Goal: Task Accomplishment & Management: Use online tool/utility

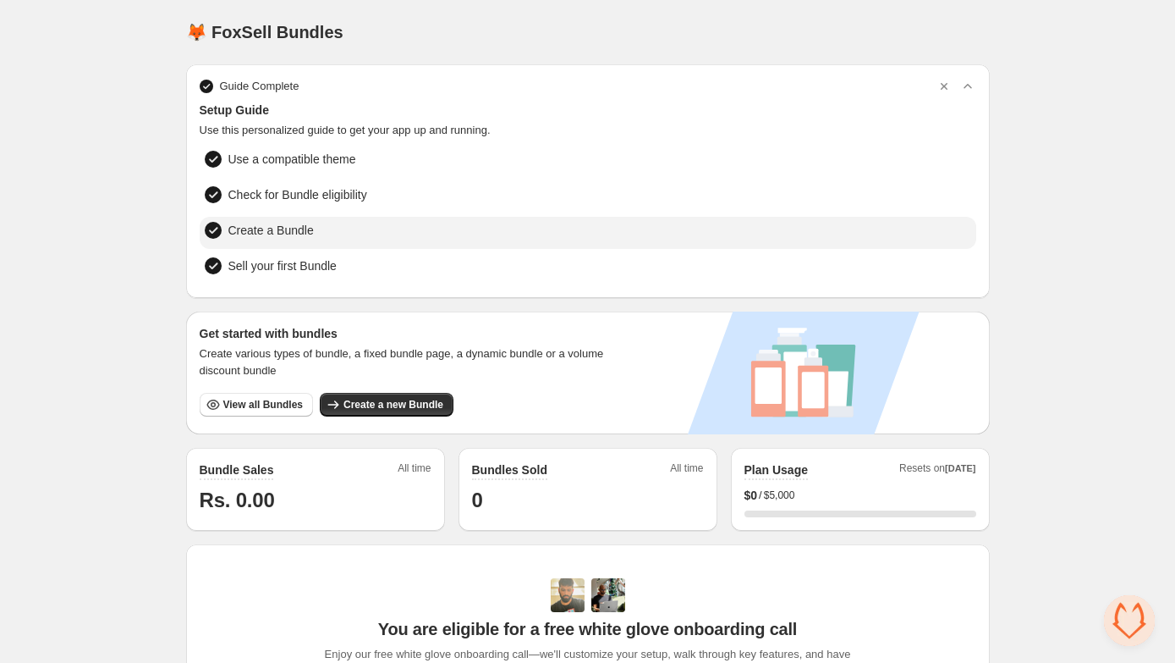
click at [342, 221] on li "Create a Bundle" at bounding box center [588, 233] width 777 height 32
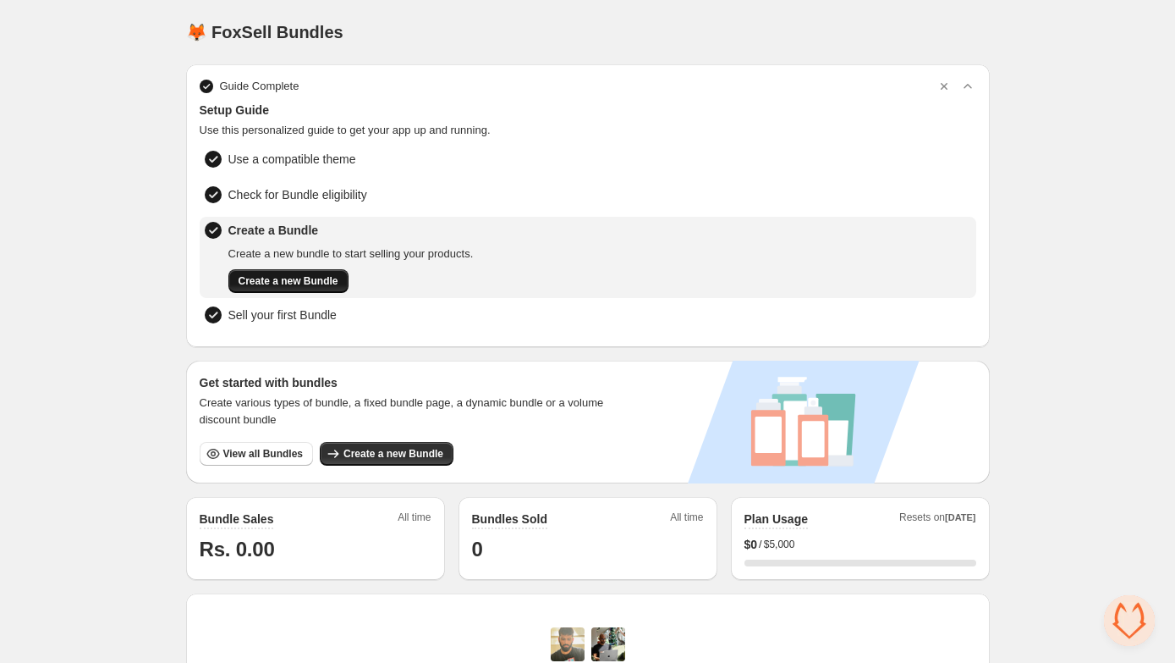
click at [300, 278] on span "Create a new Bundle" at bounding box center [289, 281] width 100 height 14
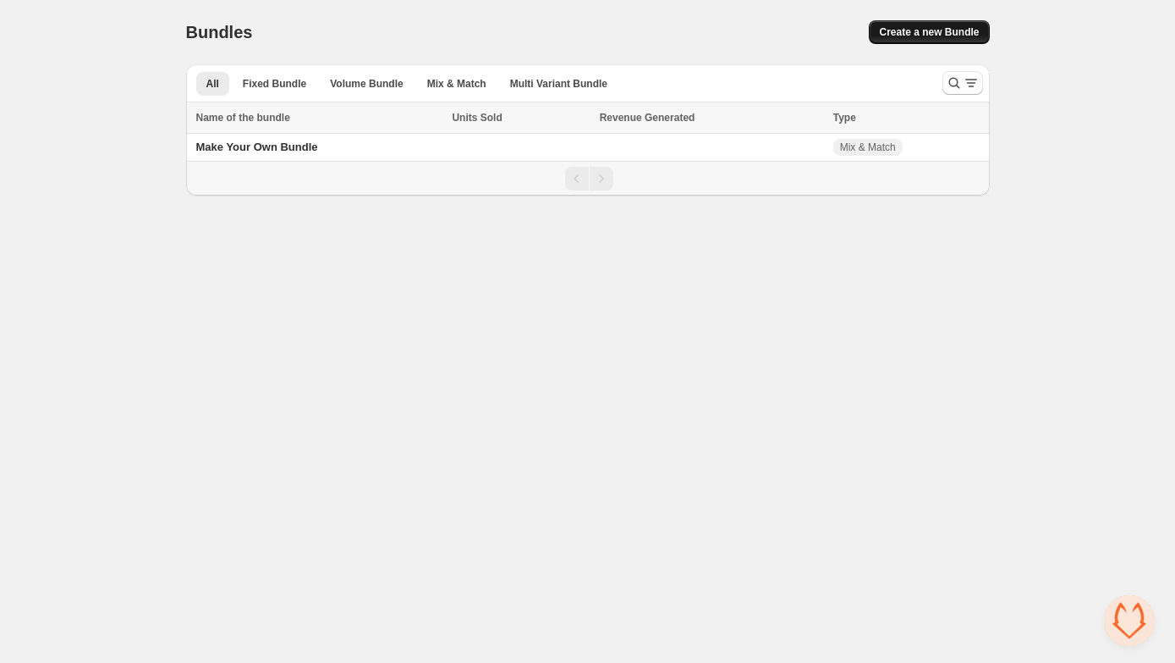
click at [933, 35] on span "Create a new Bundle" at bounding box center [929, 32] width 100 height 14
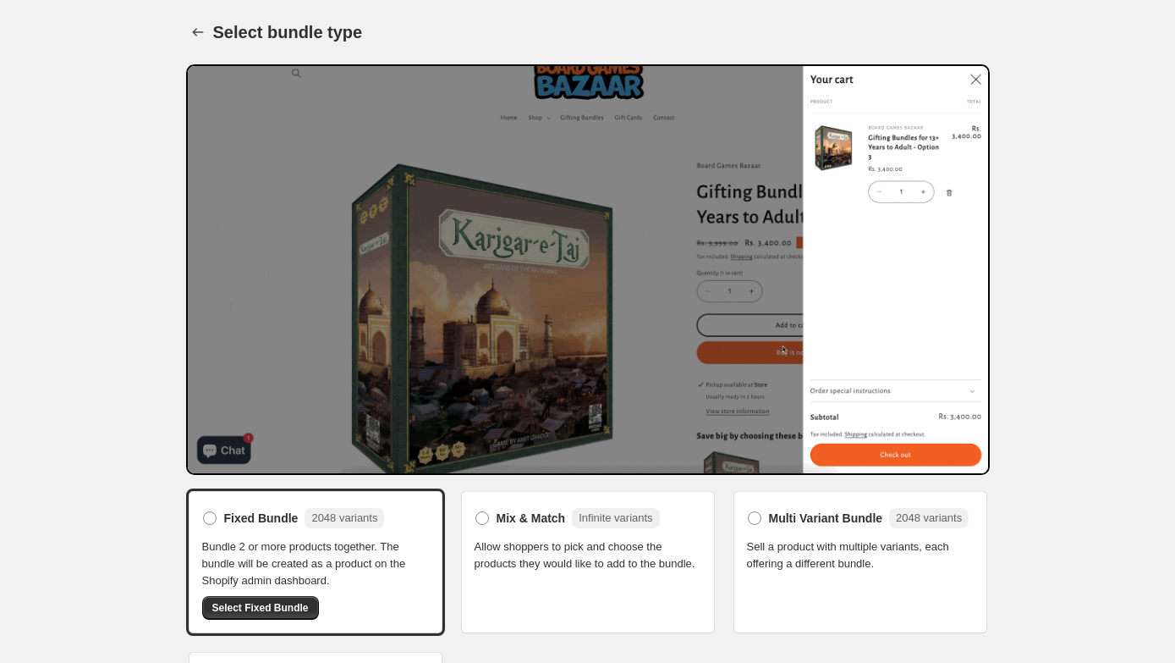
scroll to position [94, 0]
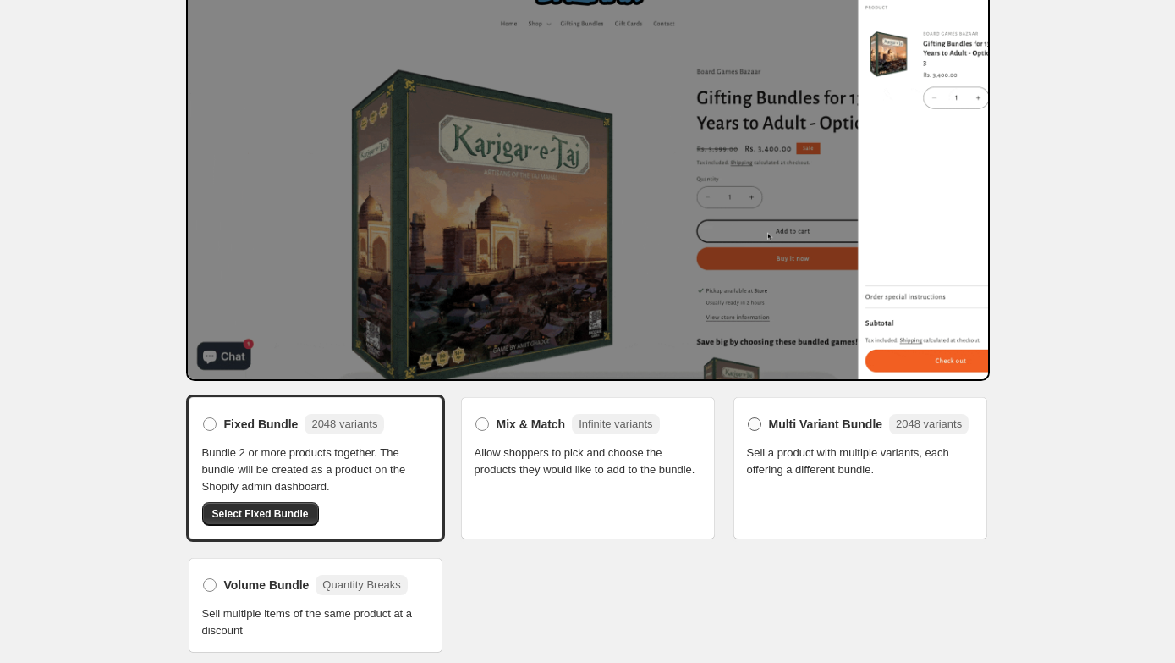
click at [753, 430] on span at bounding box center [755, 424] width 14 height 14
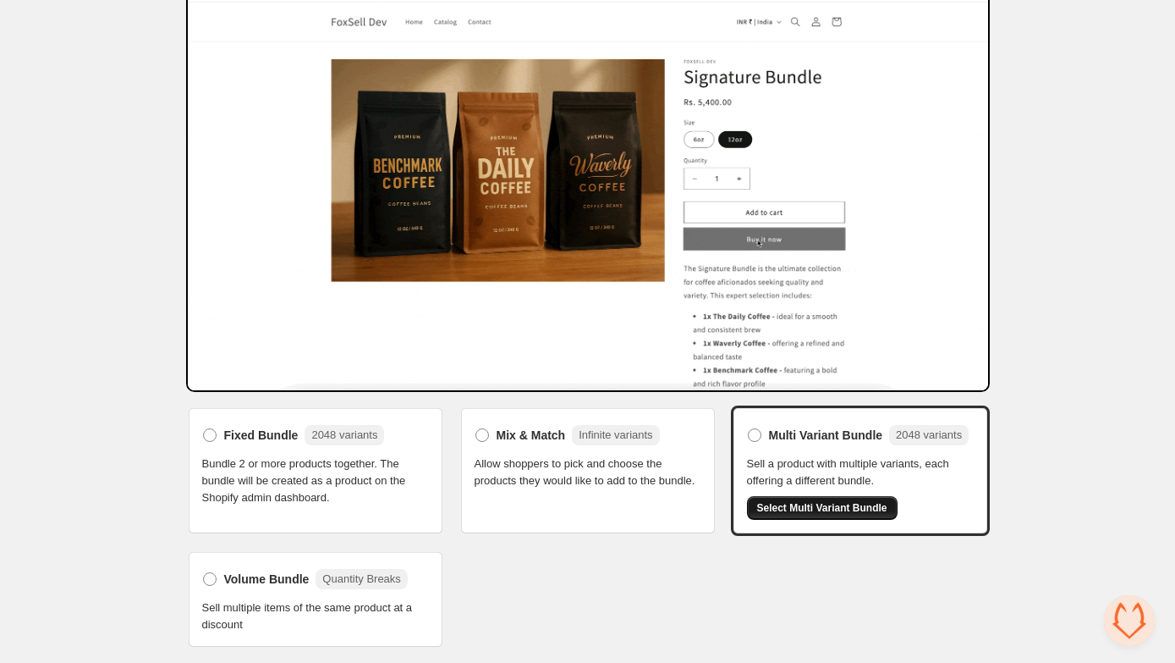
click at [843, 514] on span "Select Multi Variant Bundle" at bounding box center [822, 508] width 130 height 14
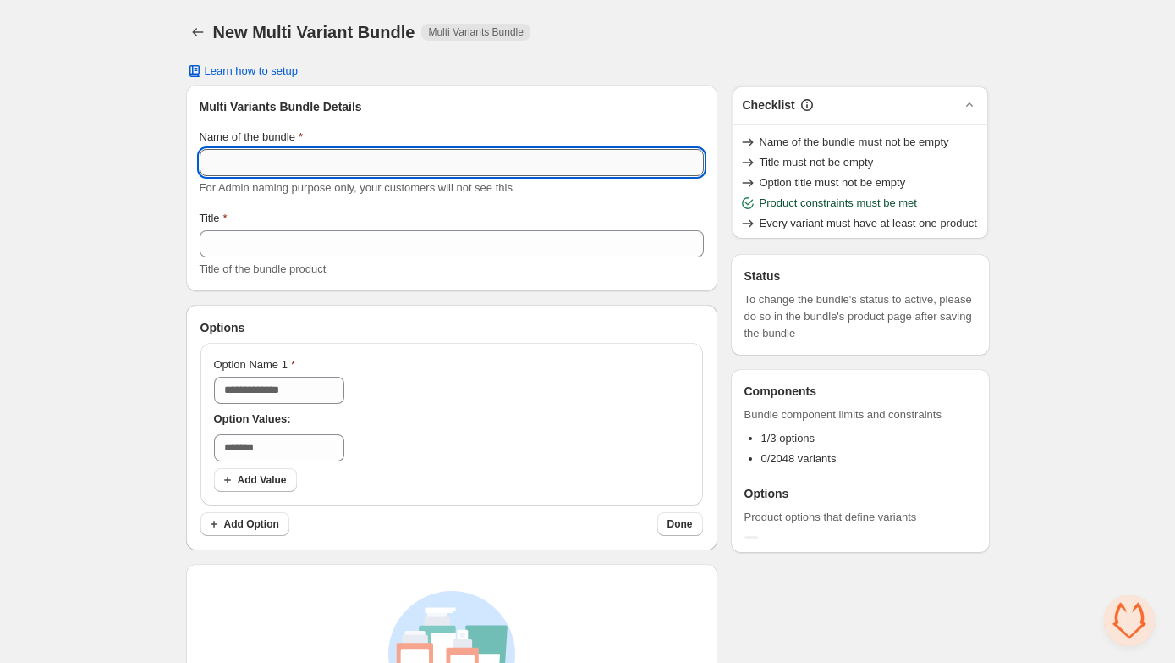
click at [310, 164] on input "Name of the bundle" at bounding box center [452, 162] width 504 height 27
type input "*******"
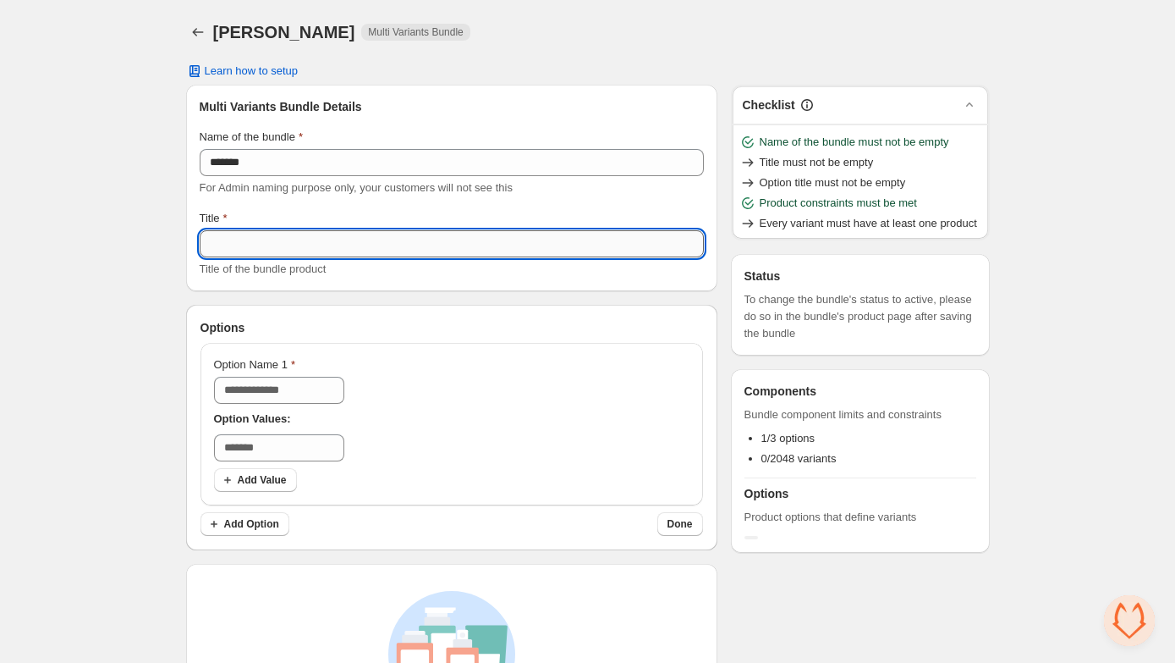
click at [275, 242] on input "Title" at bounding box center [452, 243] width 504 height 27
type input "*"
click at [279, 385] on input "Option Name 1" at bounding box center [279, 390] width 130 height 27
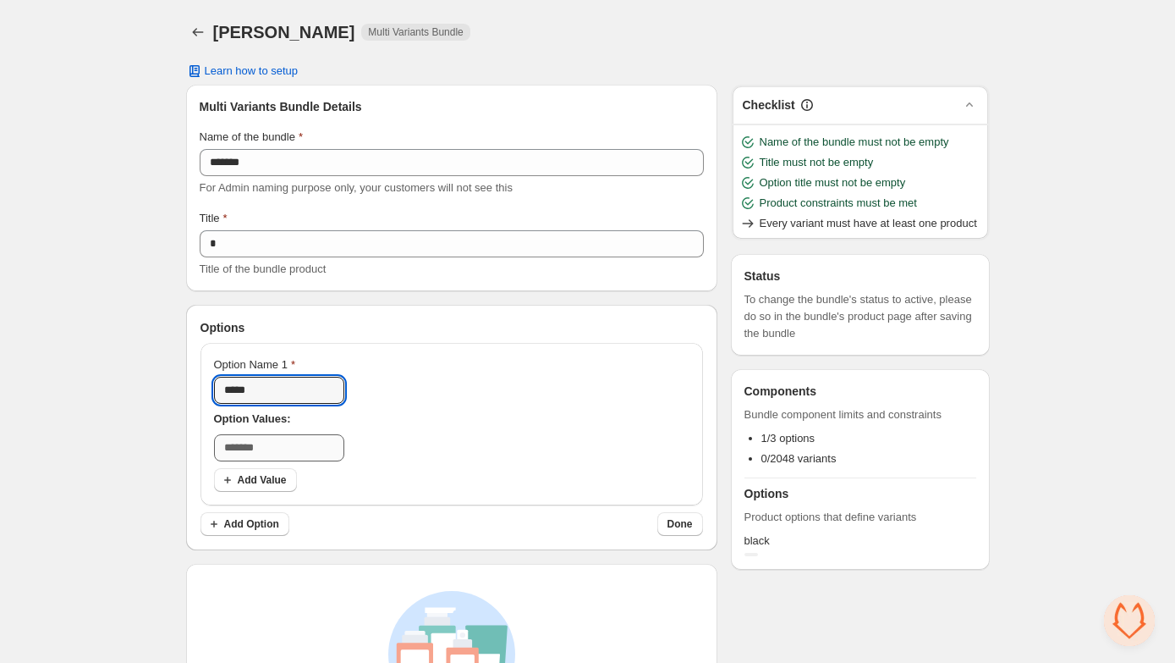
type input "*****"
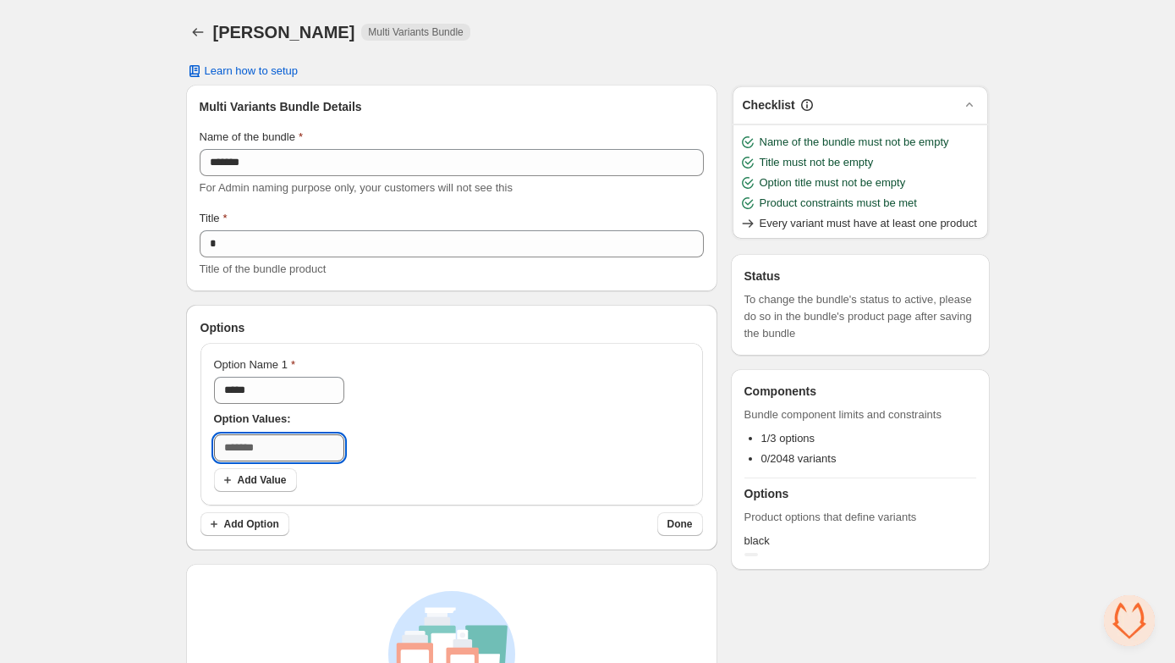
click at [276, 453] on input "text" at bounding box center [279, 447] width 130 height 27
click at [268, 483] on span "Add Value" at bounding box center [262, 480] width 49 height 14
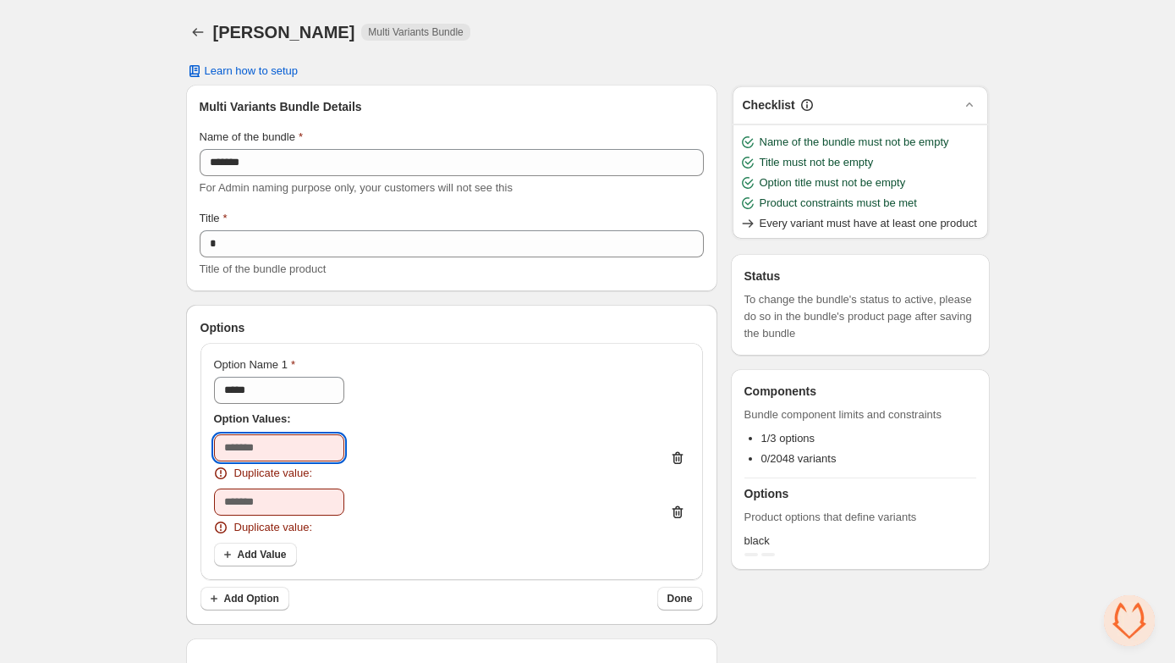
click at [277, 448] on input "text" at bounding box center [279, 447] width 130 height 27
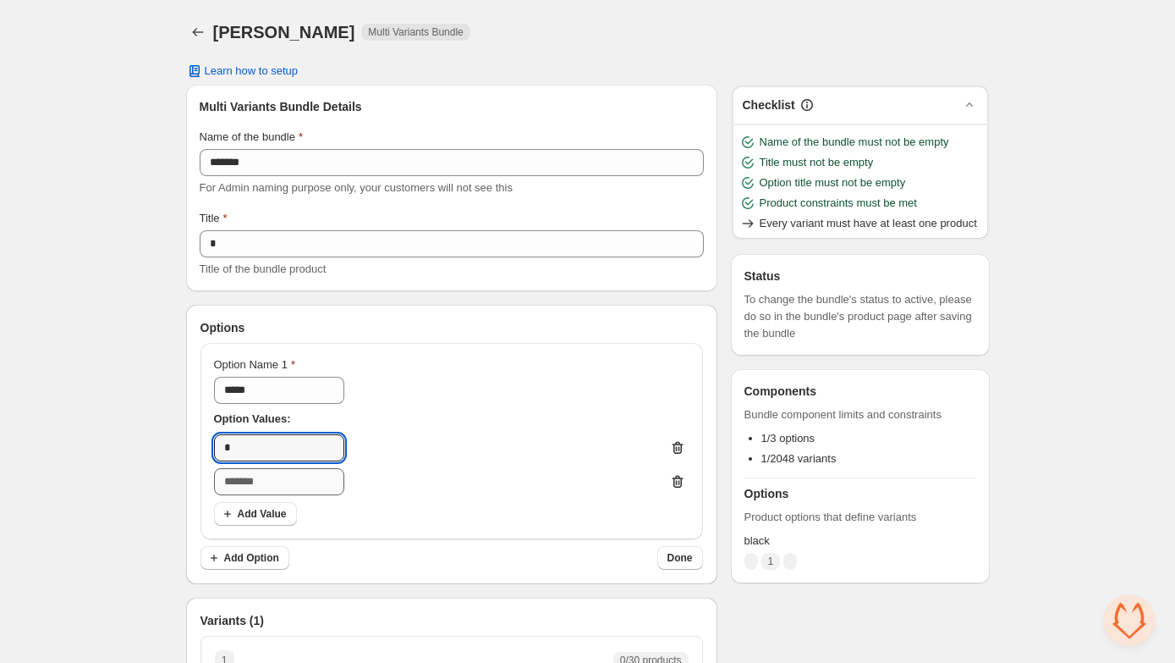
type input "*"
click at [278, 487] on input "text" at bounding box center [279, 481] width 130 height 27
type input "*"
click at [129, 455] on div "Home Bundles Analytics Plan and Billing ASUTOSH. This page is ready ASUTOSH Mul…" at bounding box center [587, 496] width 1175 height 992
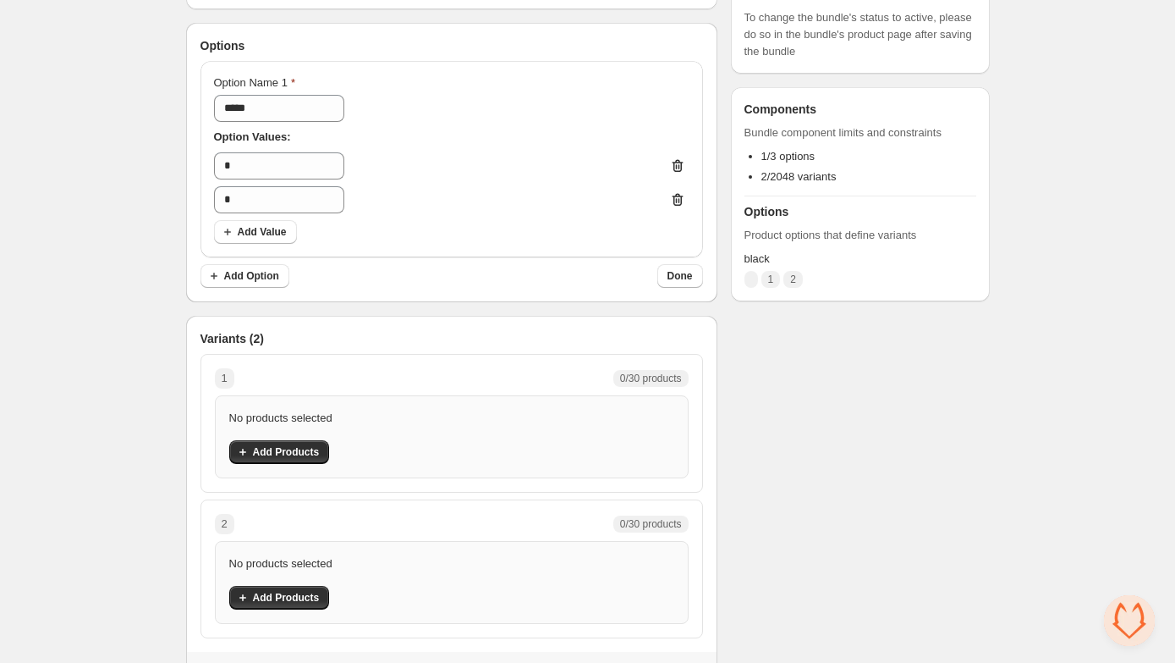
scroll to position [329, 0]
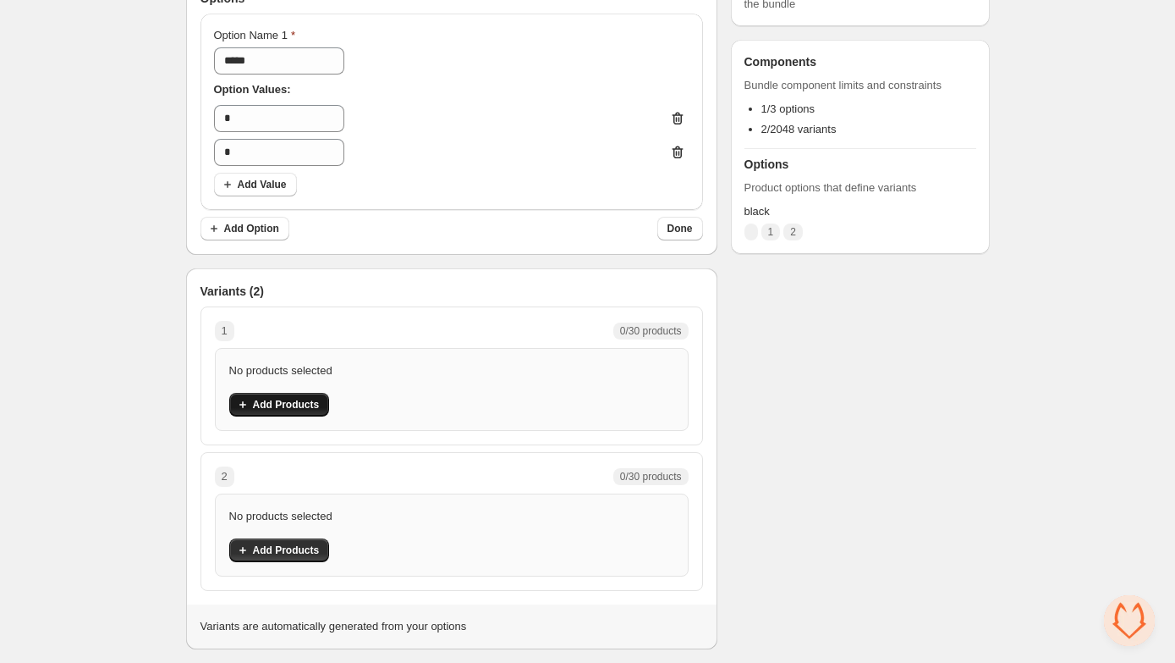
click at [300, 403] on span "Add Products" at bounding box center [286, 405] width 67 height 14
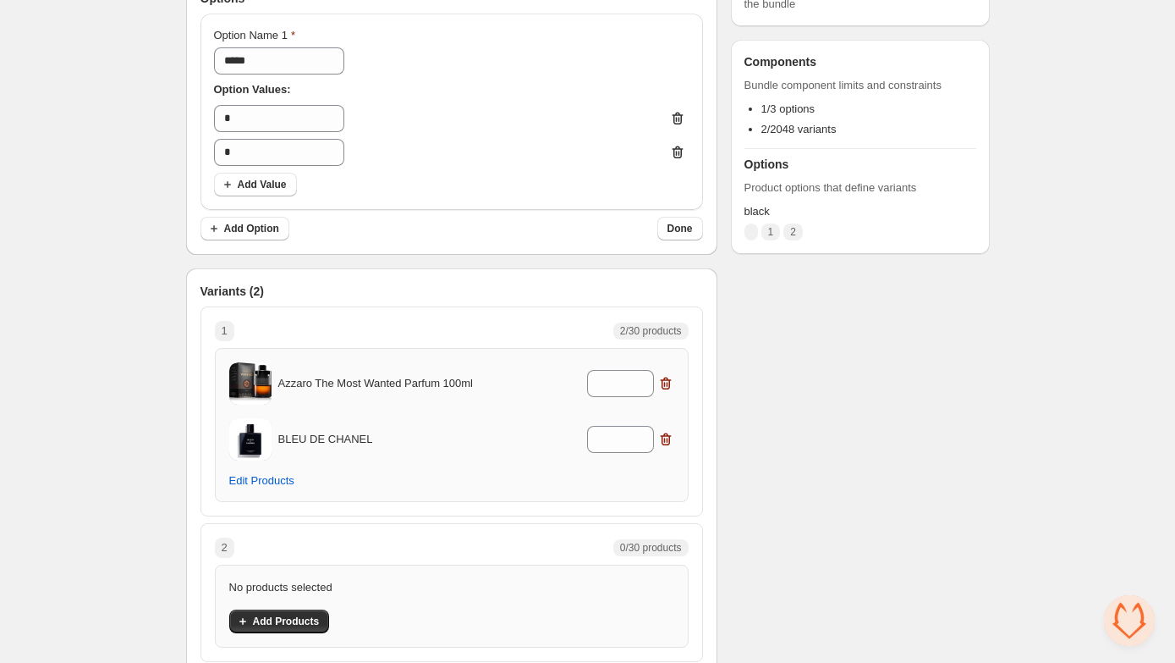
scroll to position [400, 0]
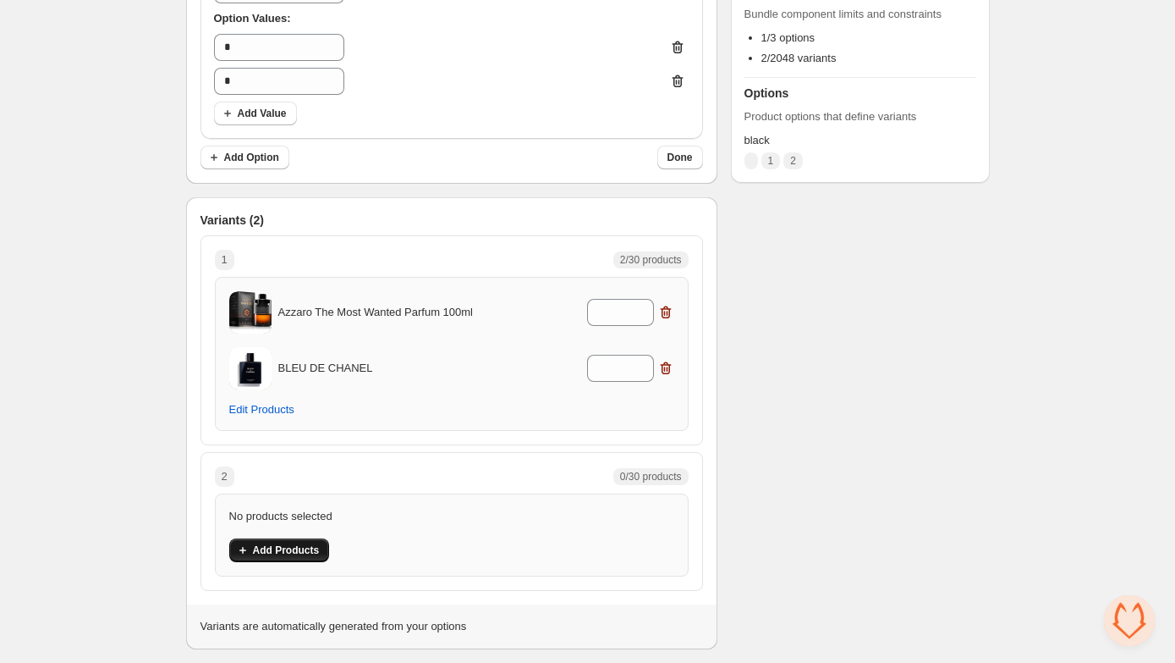
click at [283, 548] on span "Add Products" at bounding box center [286, 550] width 67 height 14
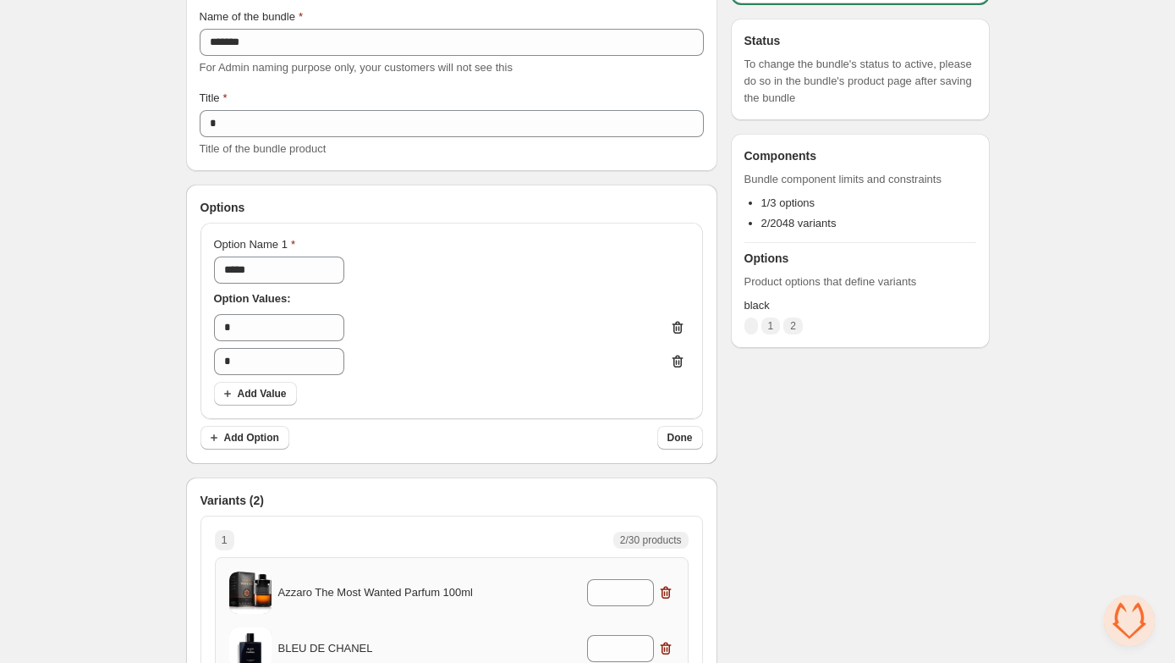
scroll to position [0, 0]
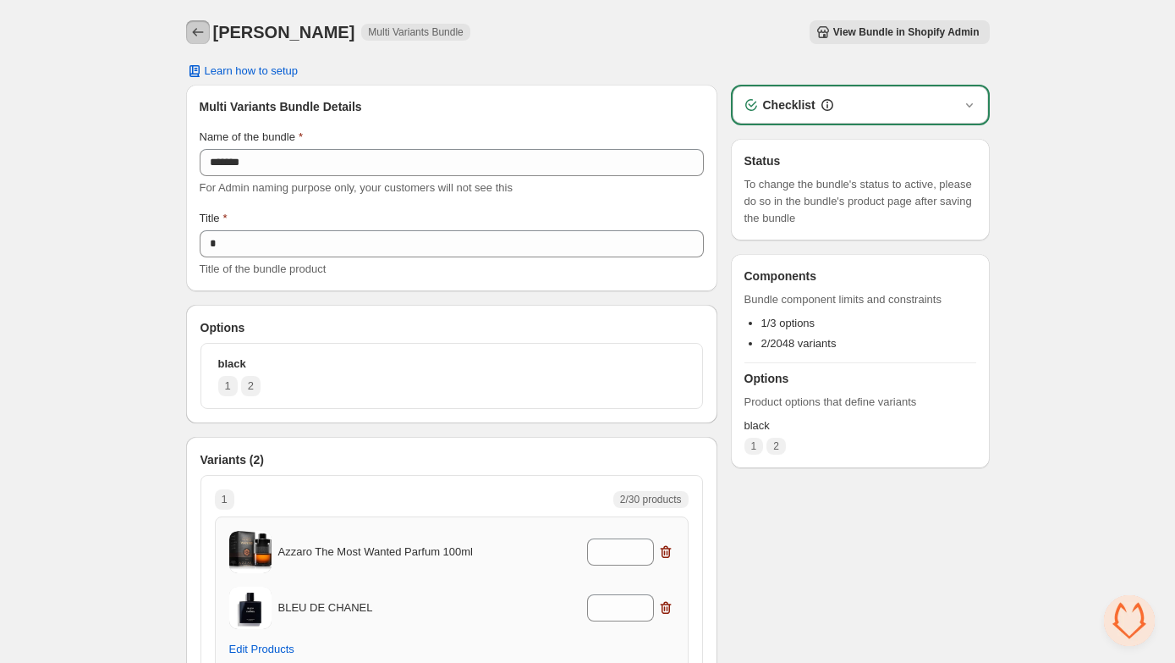
click at [199, 28] on icon "Back" at bounding box center [198, 32] width 17 height 17
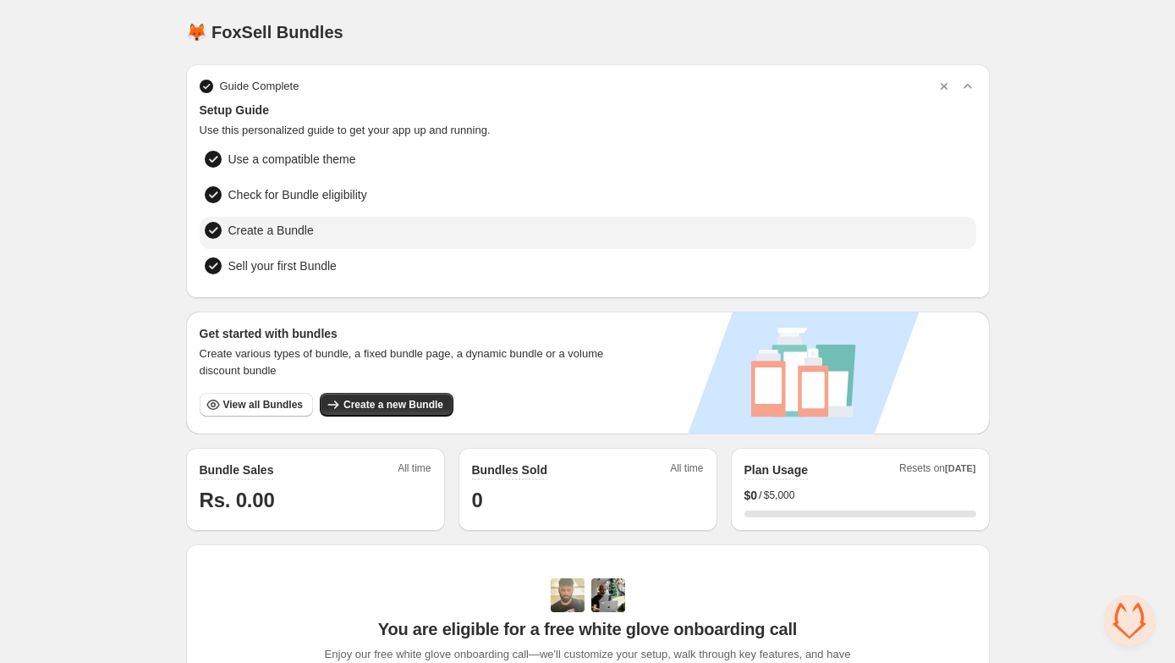
click at [301, 223] on span "Create a Bundle" at bounding box center [270, 230] width 85 height 17
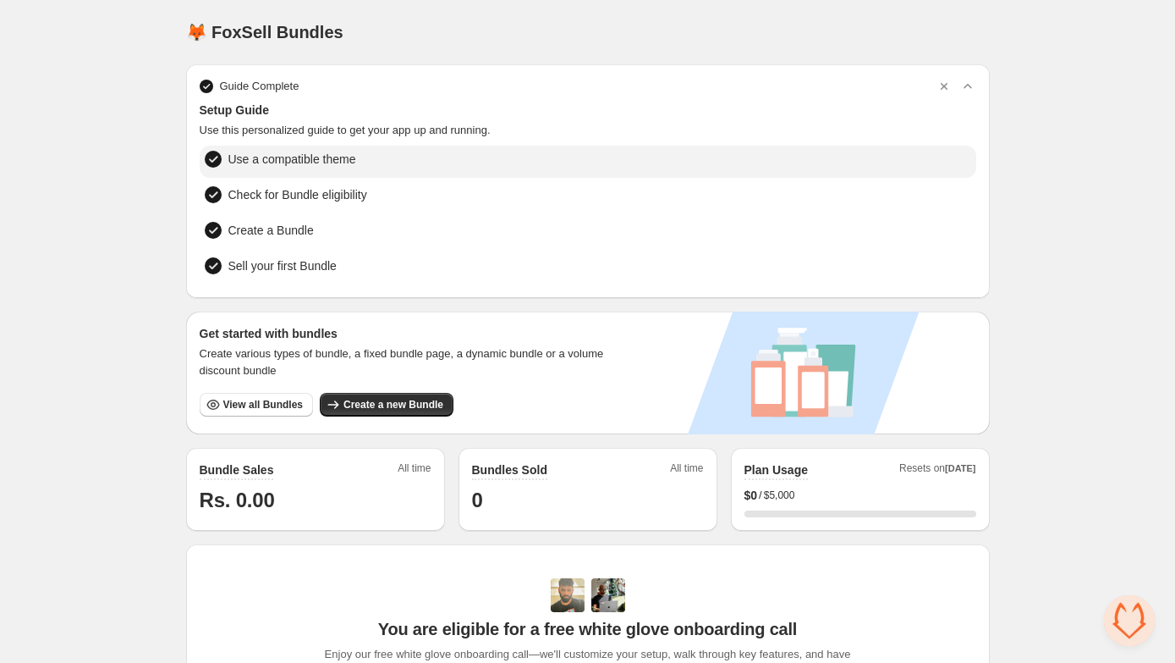
click at [290, 158] on span "Use a compatible theme" at bounding box center [292, 159] width 128 height 17
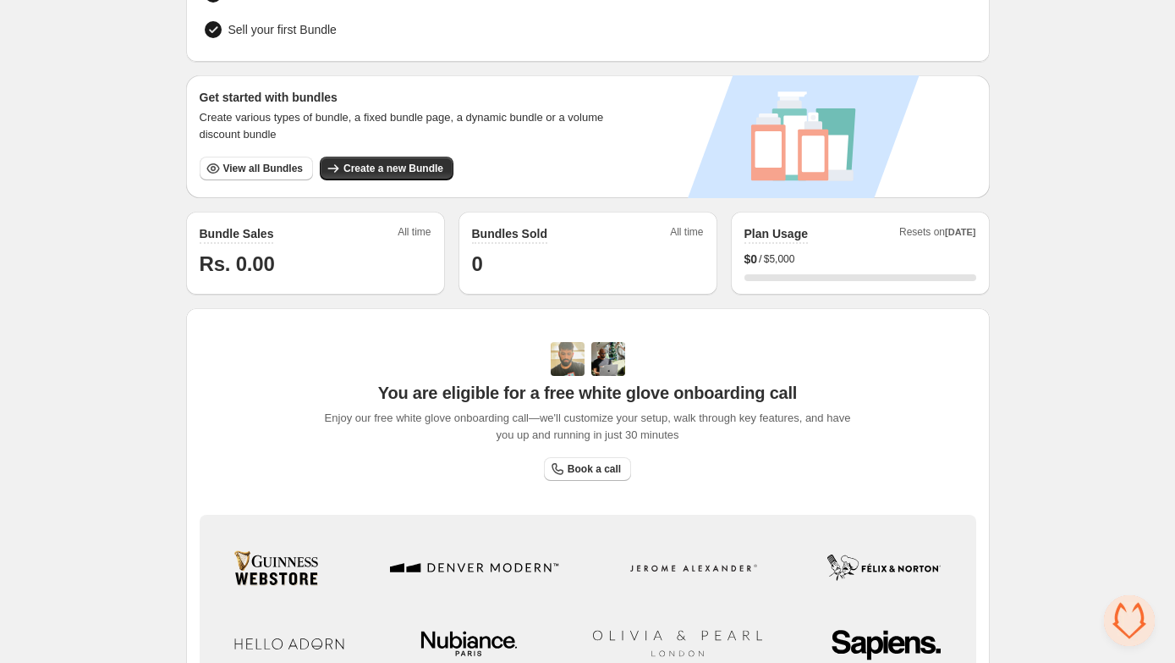
scroll to position [261, 0]
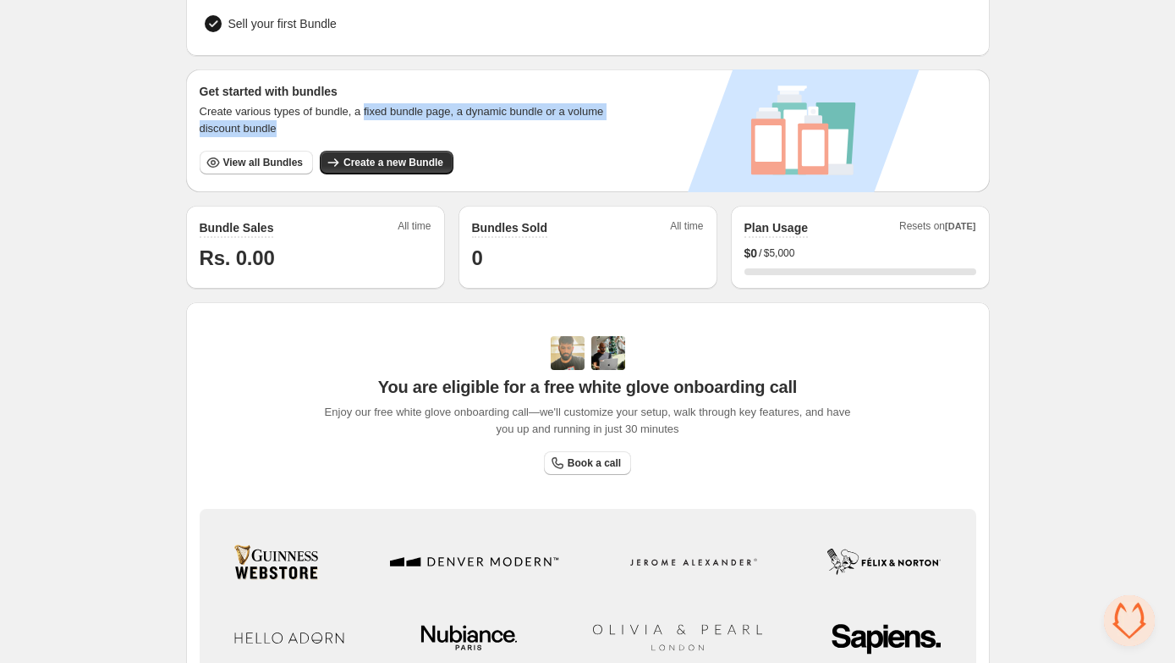
drag, startPoint x: 374, startPoint y: 107, endPoint x: 388, endPoint y: 127, distance: 24.9
click at [388, 127] on span "Create various types of bundle, a fixed bundle page, a dynamic bundle or a volu…" at bounding box center [410, 120] width 421 height 34
click at [596, 149] on div "Get started with bundles Create various types of bundle, a fixed bundle page, a…" at bounding box center [410, 128] width 421 height 91
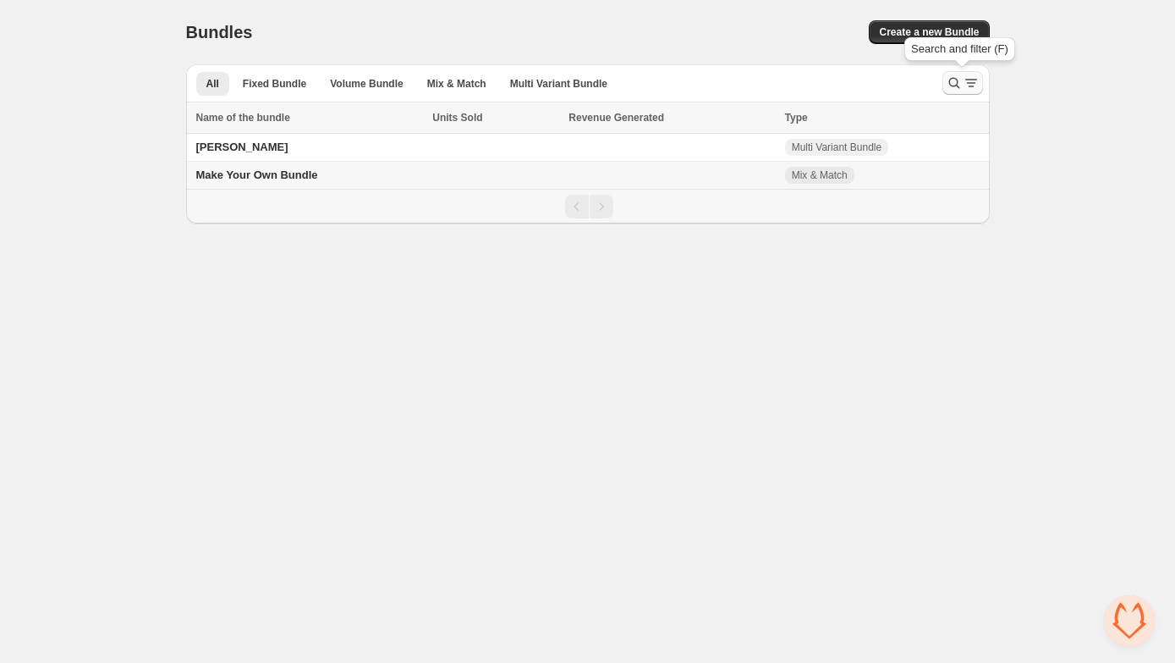
click at [972, 81] on icon "Search and filter results" at bounding box center [971, 82] width 17 height 17
click at [969, 82] on span "Cancel" at bounding box center [959, 83] width 33 height 14
click at [978, 86] on icon "Search and filter results" at bounding box center [971, 82] width 17 height 17
click at [942, 25] on button "Create a new Bundle" at bounding box center [929, 32] width 120 height 24
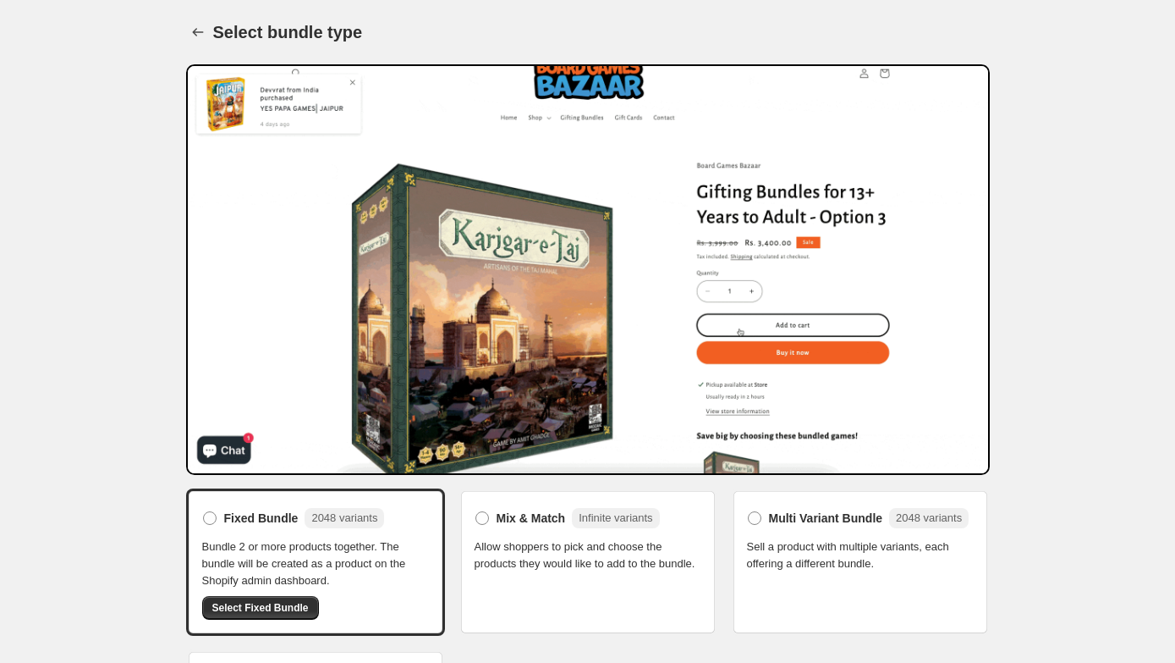
scroll to position [94, 0]
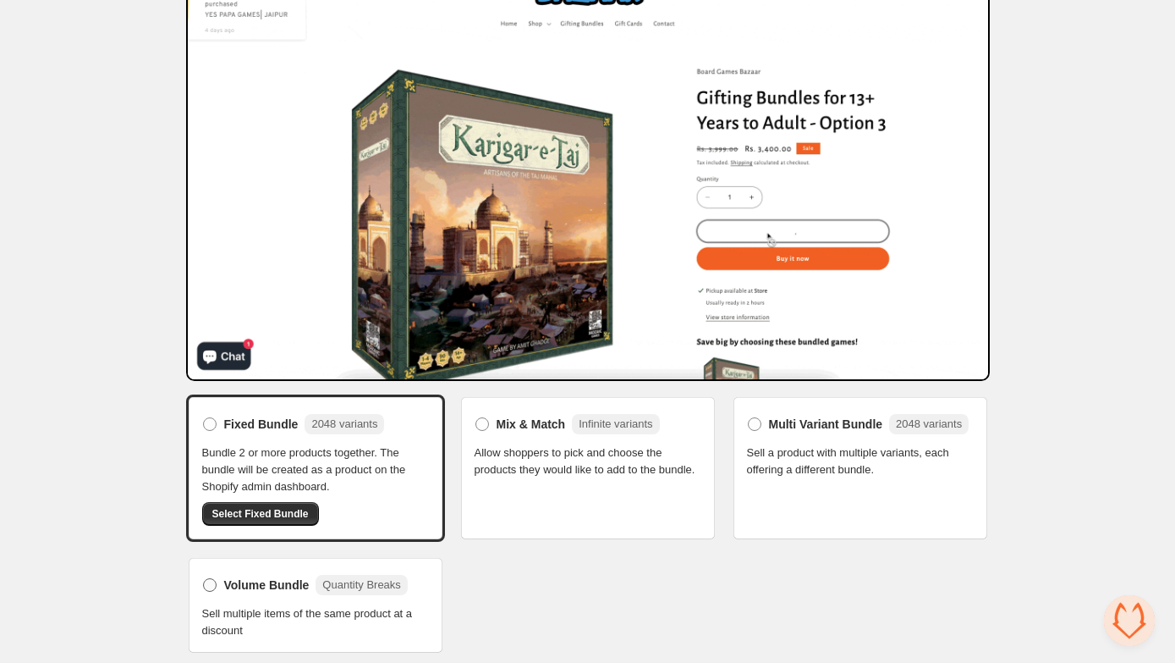
click at [271, 586] on span "Volume Bundle" at bounding box center [266, 584] width 85 height 17
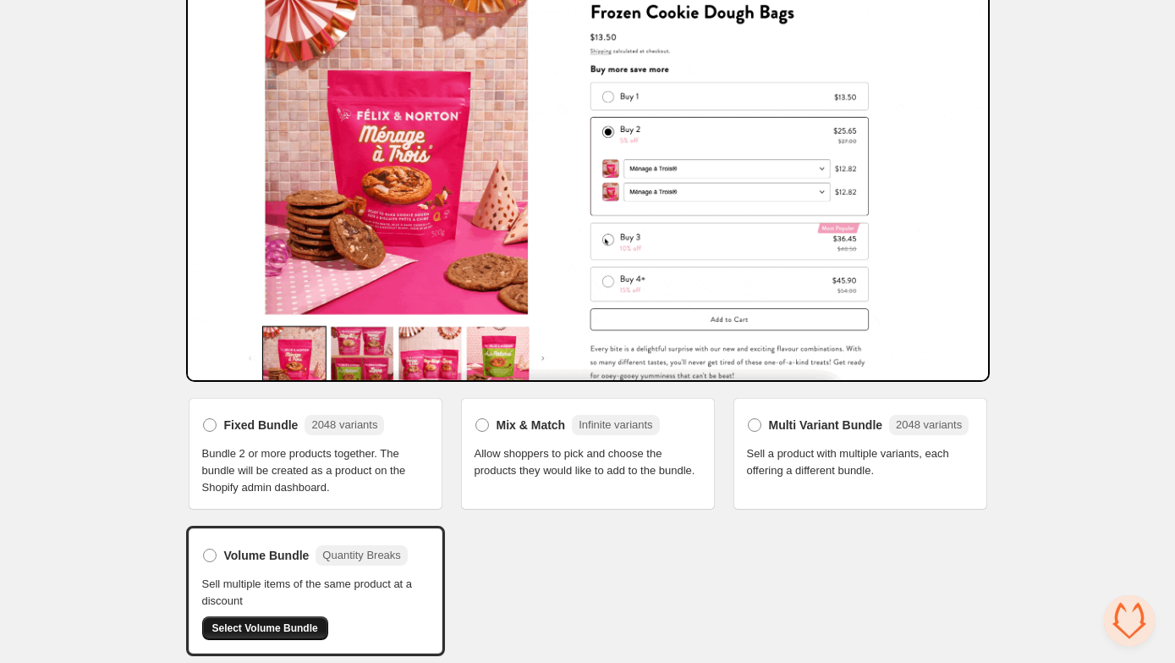
click at [268, 624] on span "Select Volume Bundle" at bounding box center [265, 628] width 106 height 14
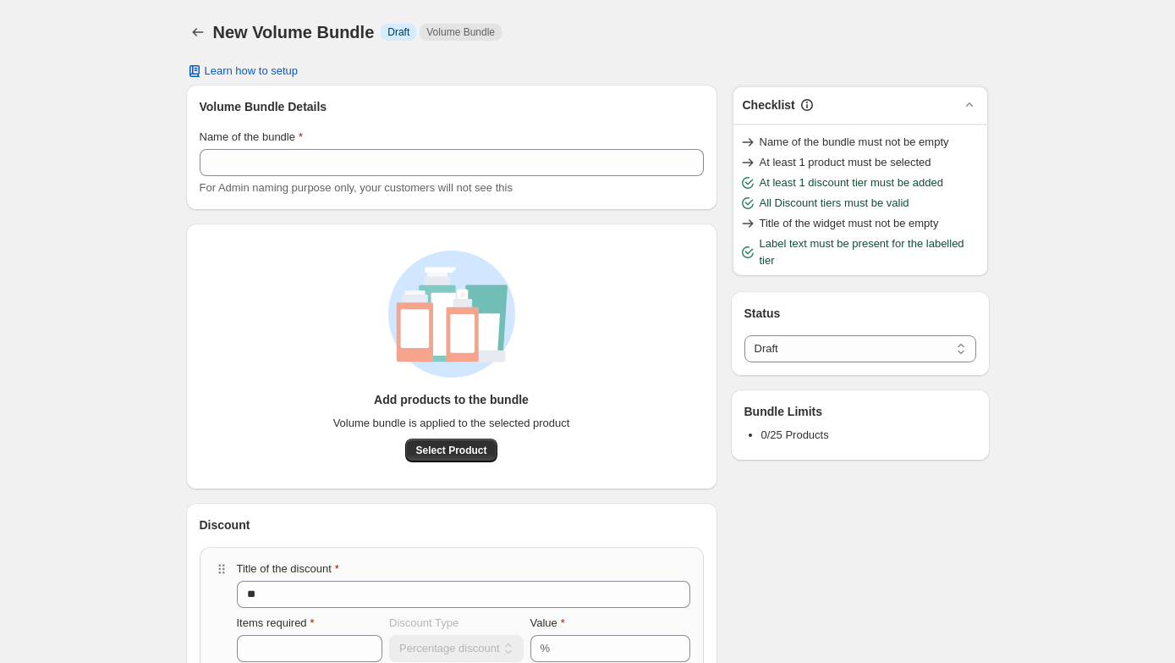
select select "*****"
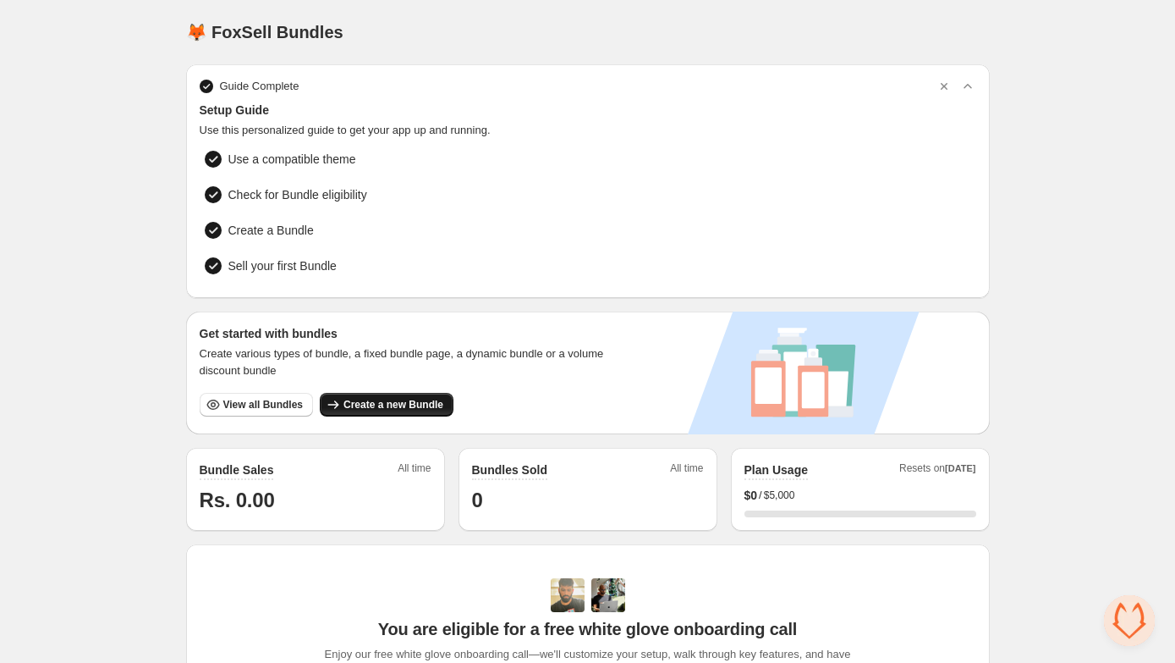
click at [390, 402] on span "Create a new Bundle" at bounding box center [394, 405] width 100 height 14
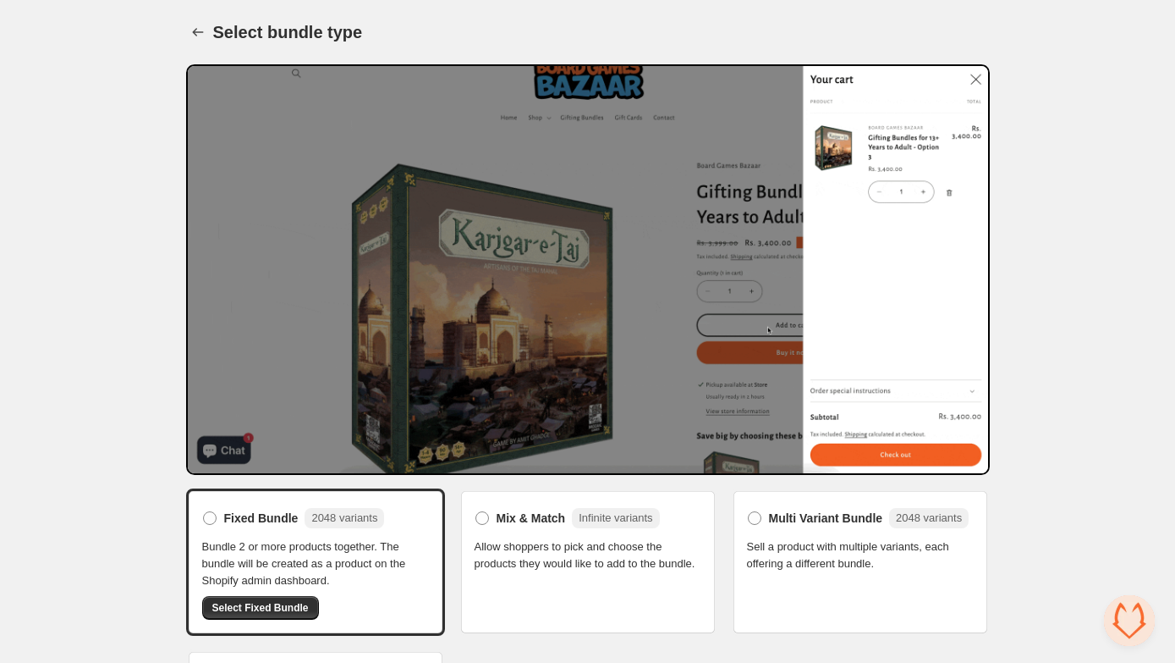
click at [566, 568] on span "Allow shoppers to pick and choose the products they would like to add to the bu…" at bounding box center [588, 555] width 227 height 34
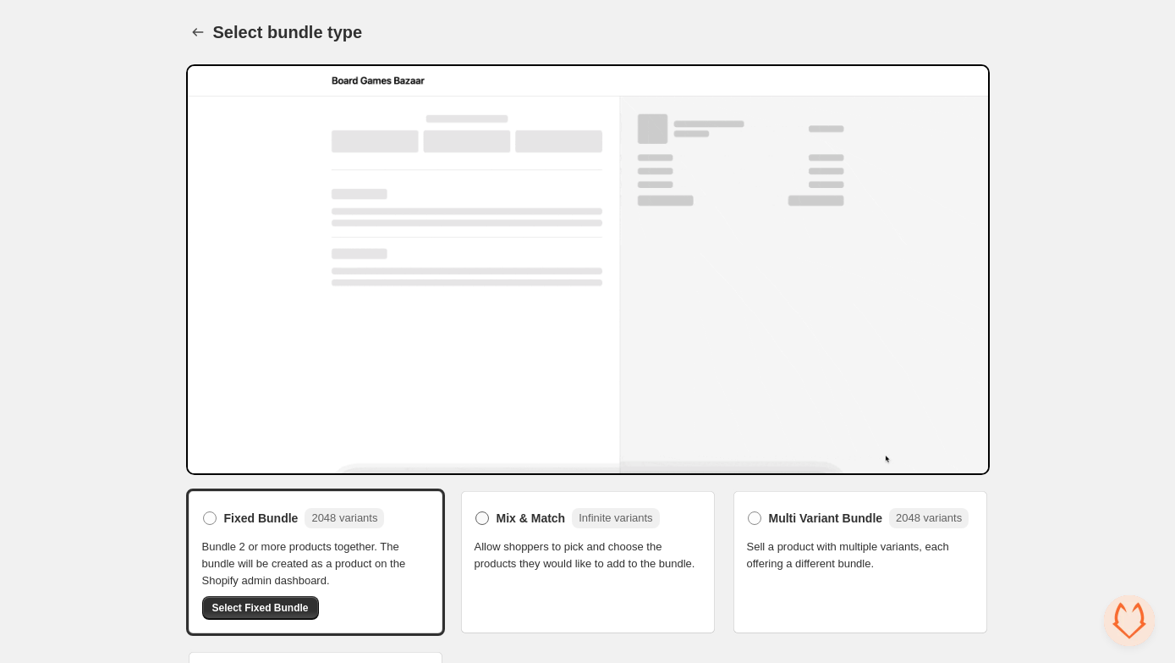
click at [478, 521] on span at bounding box center [483, 518] width 14 height 14
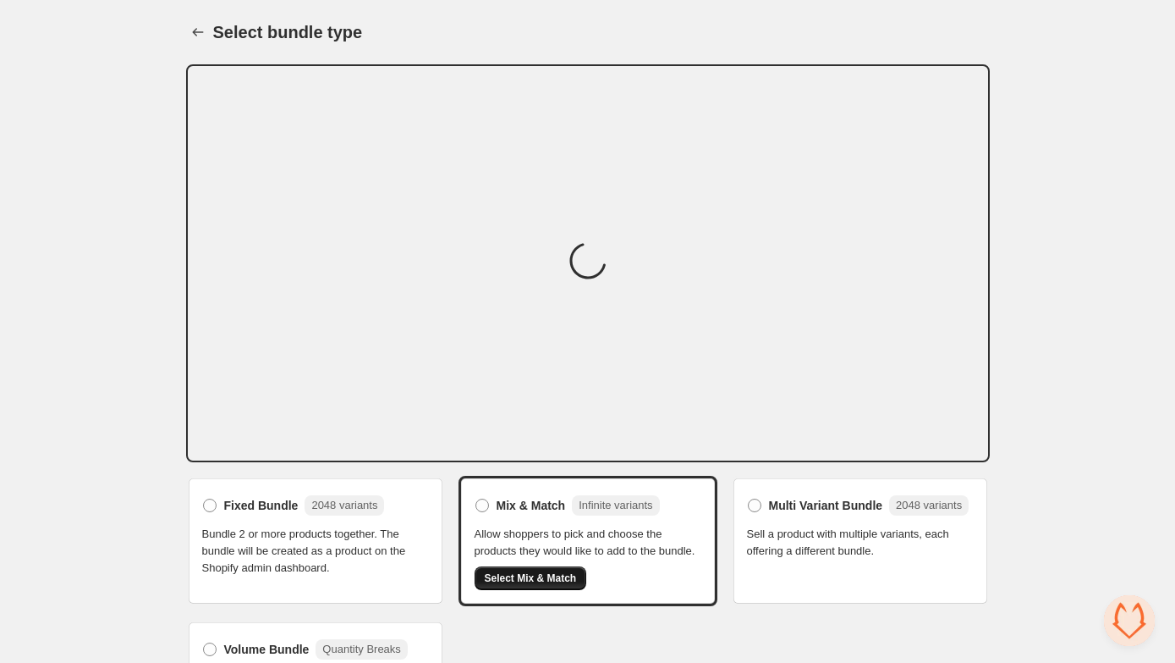
click at [540, 585] on span "Select Mix & Match" at bounding box center [531, 578] width 92 height 14
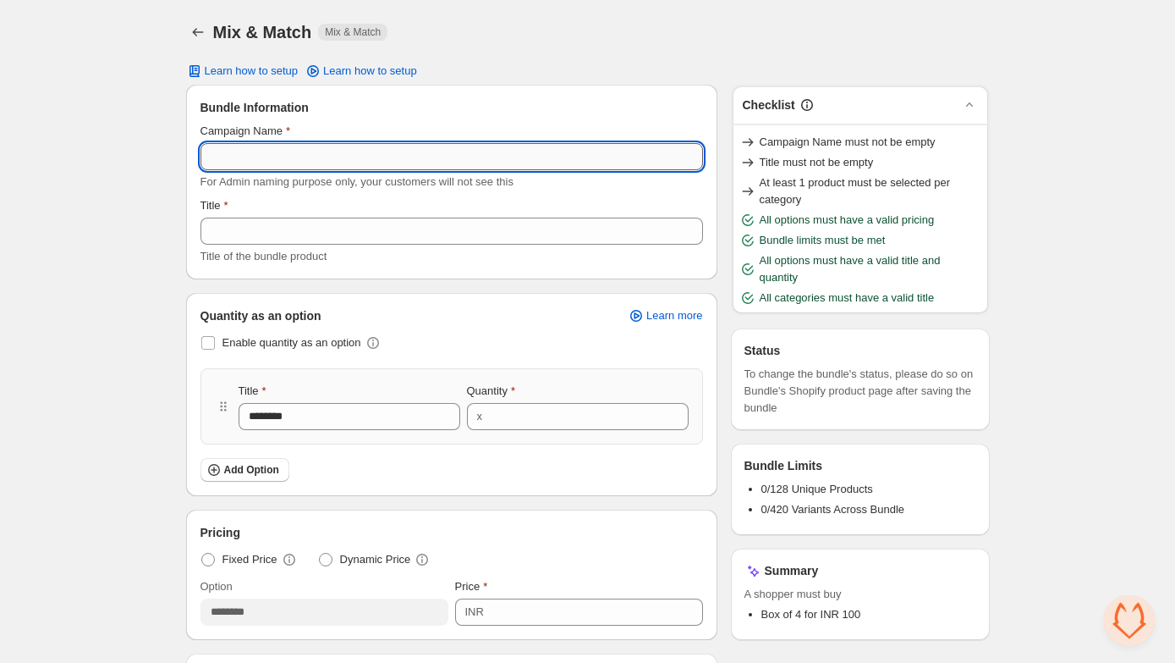
click at [352, 156] on input "Campaign Name" at bounding box center [452, 156] width 503 height 27
type input "*****"
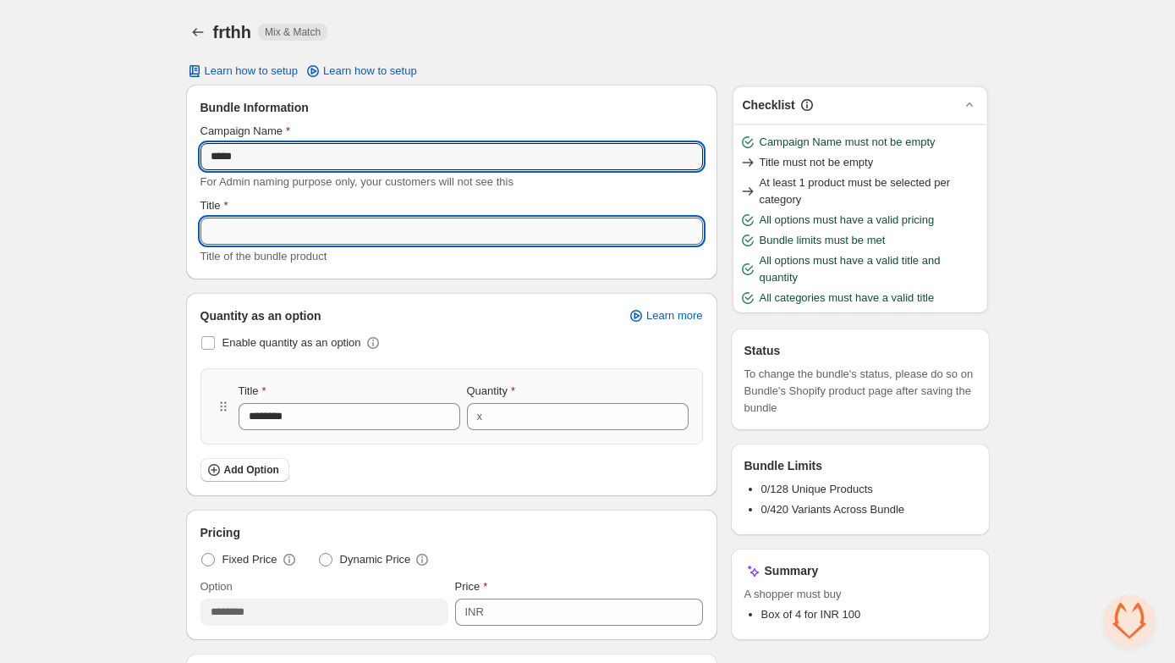
click at [267, 238] on input "Title" at bounding box center [452, 230] width 503 height 27
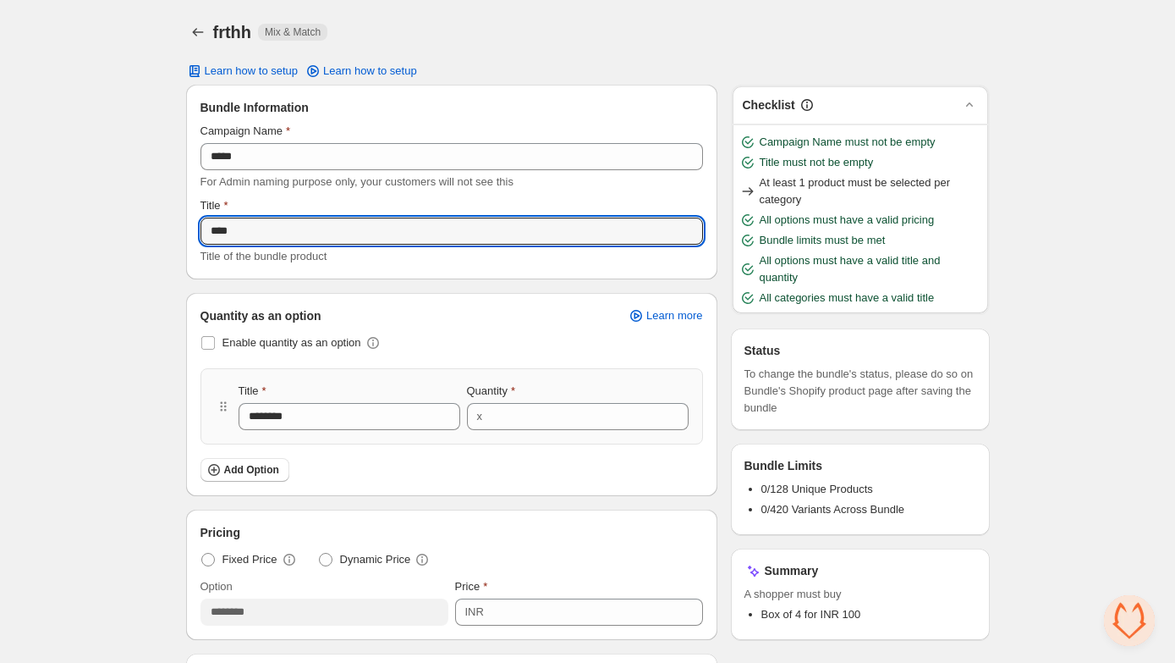
type input "****"
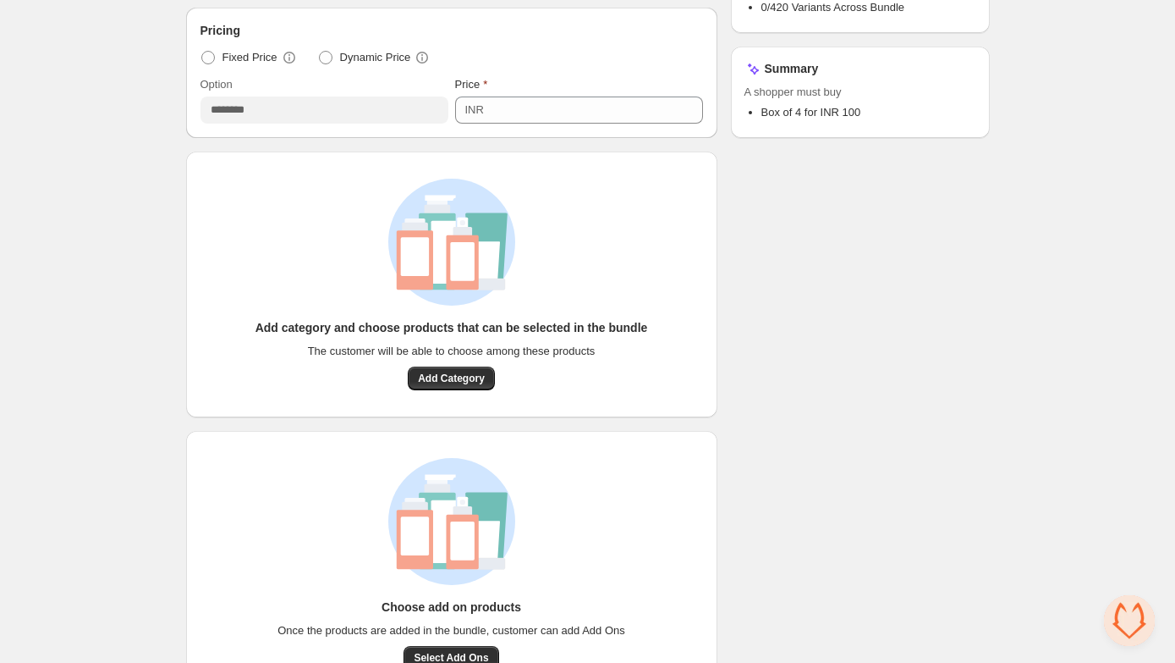
scroll to position [637, 0]
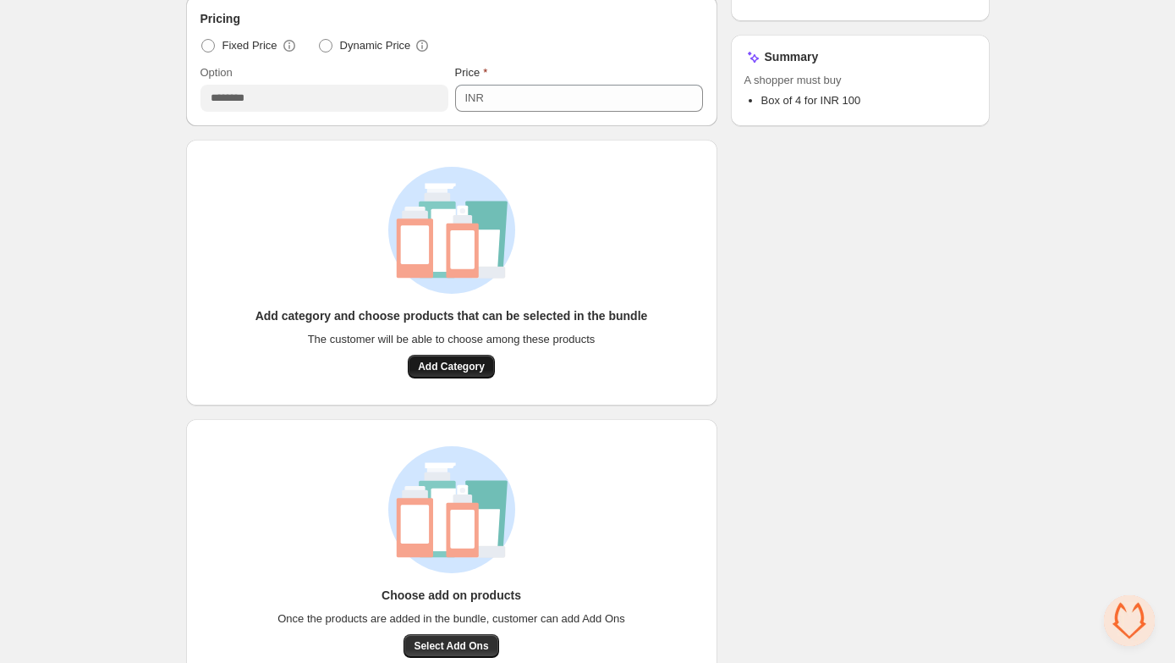
click at [455, 374] on button "Add Category" at bounding box center [451, 367] width 87 height 24
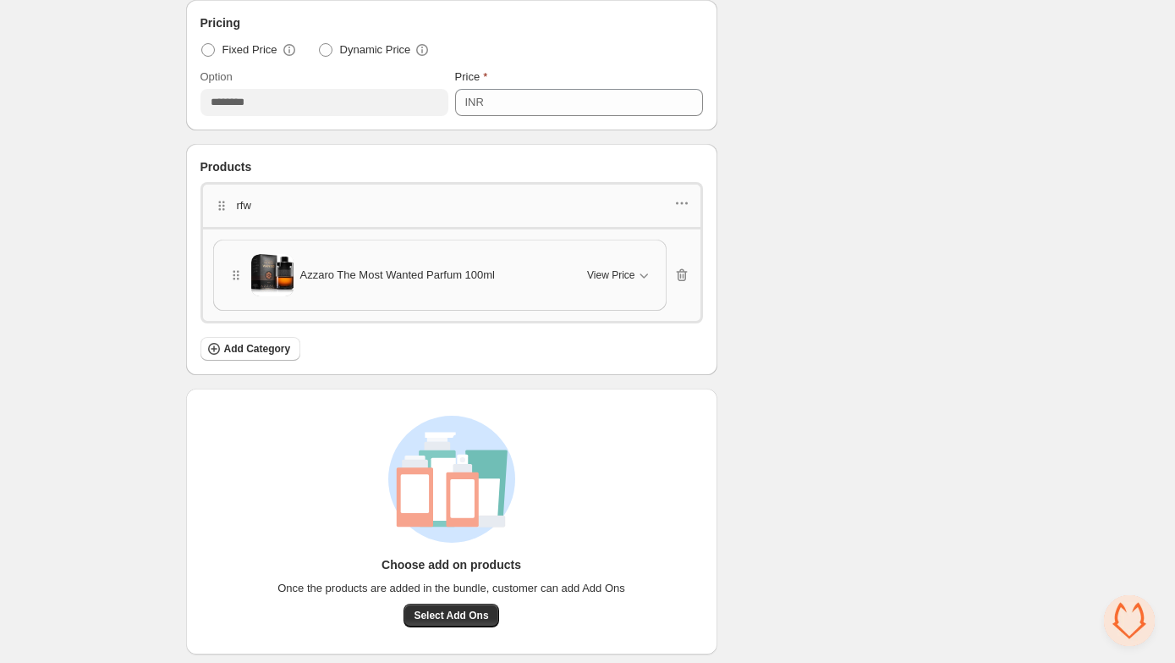
scroll to position [0, 0]
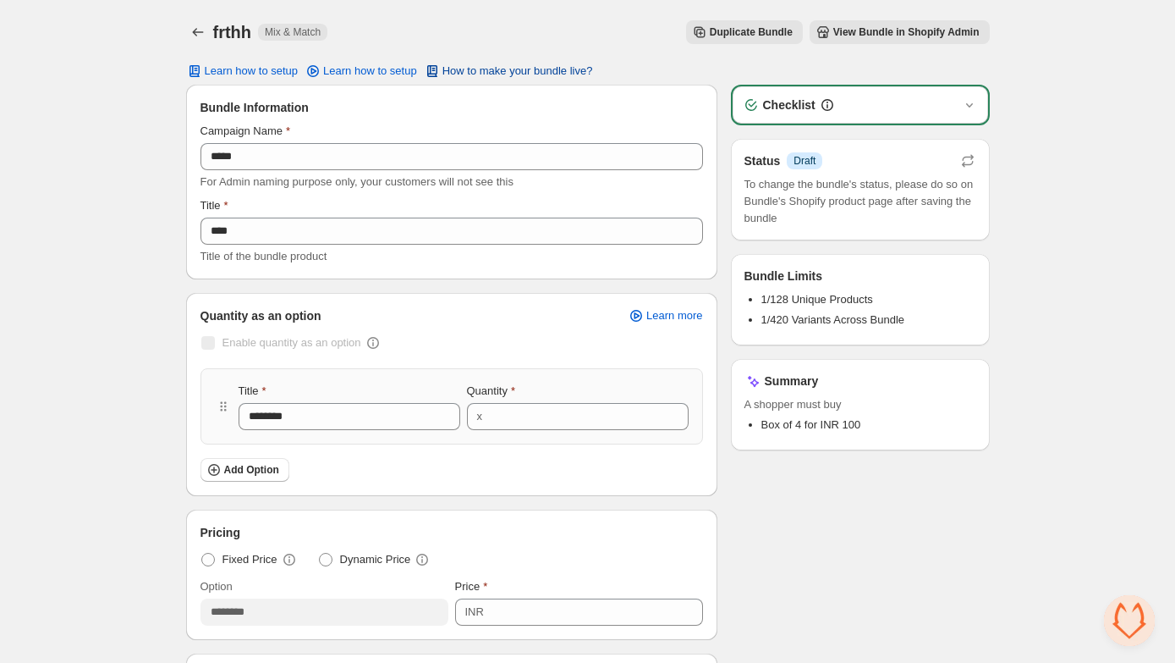
click at [560, 67] on span "How to make your bundle live?" at bounding box center [518, 71] width 151 height 14
click at [390, 74] on span "Learn how to setup" at bounding box center [370, 71] width 94 height 14
click at [277, 69] on span "Learn how to setup" at bounding box center [252, 71] width 94 height 14
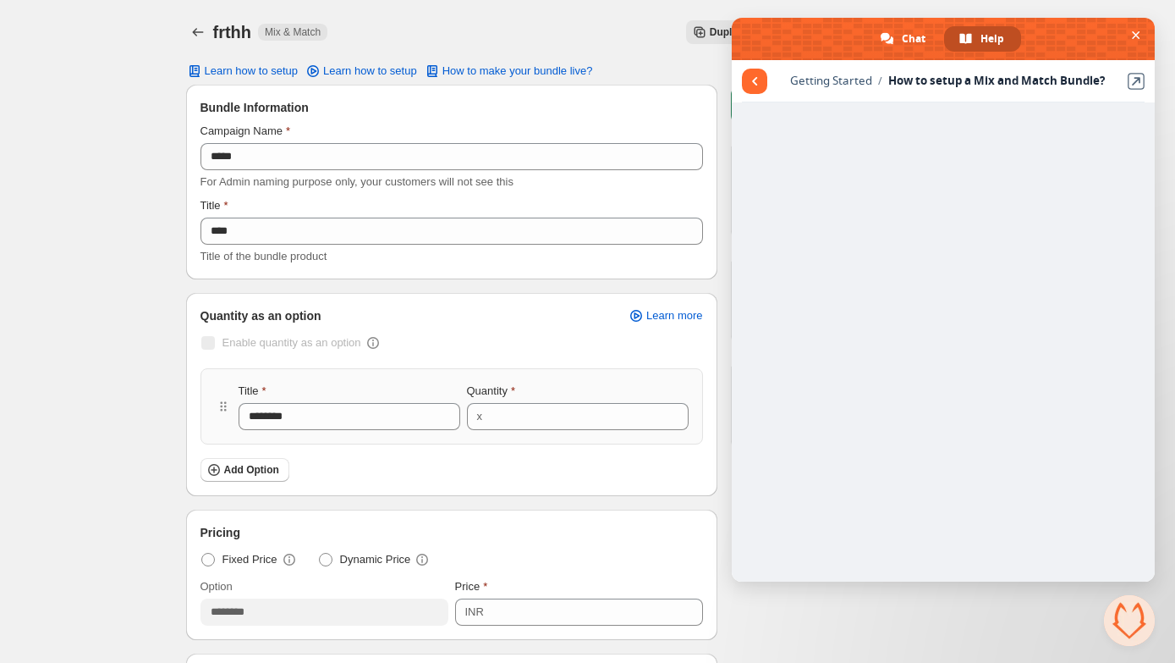
scroll to position [540, 0]
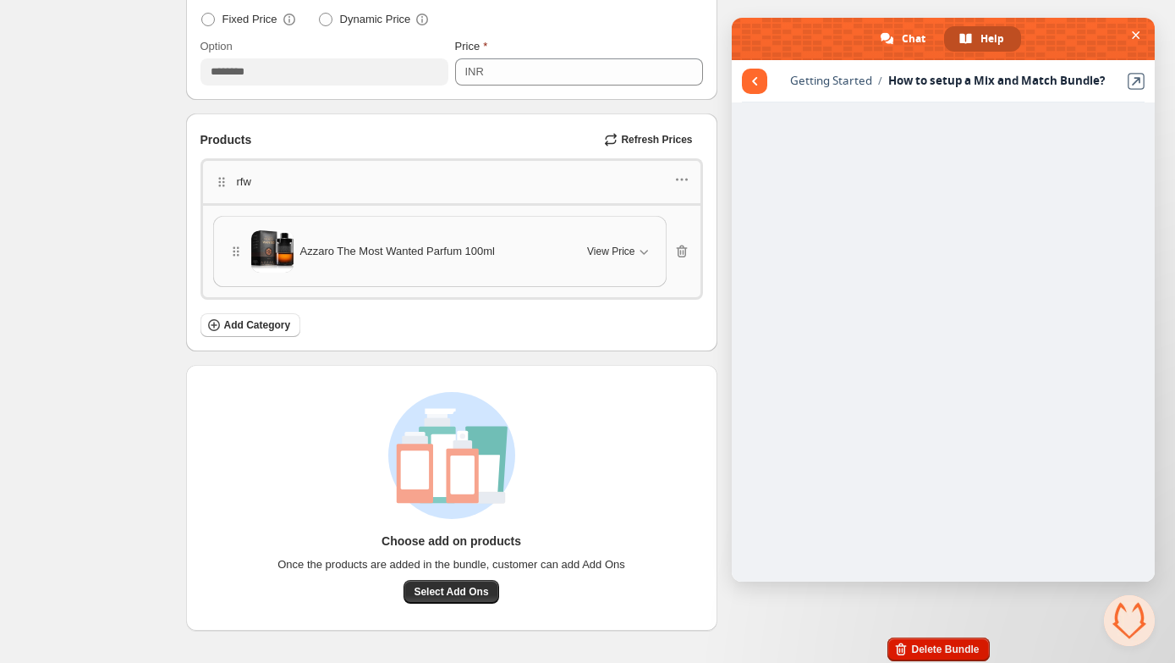
click at [126, 153] on div "Home Bundles Analytics Plan and Billing frthh. This page is ready frthh Mix & M…" at bounding box center [587, 64] width 1175 height 1208
